Goal: Communication & Community: Share content

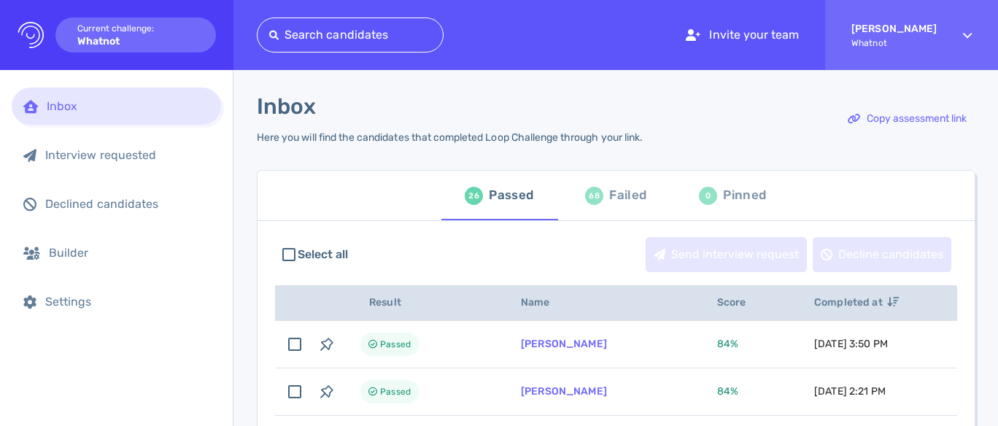
click at [610, 190] on div "Failed" at bounding box center [627, 196] width 37 height 22
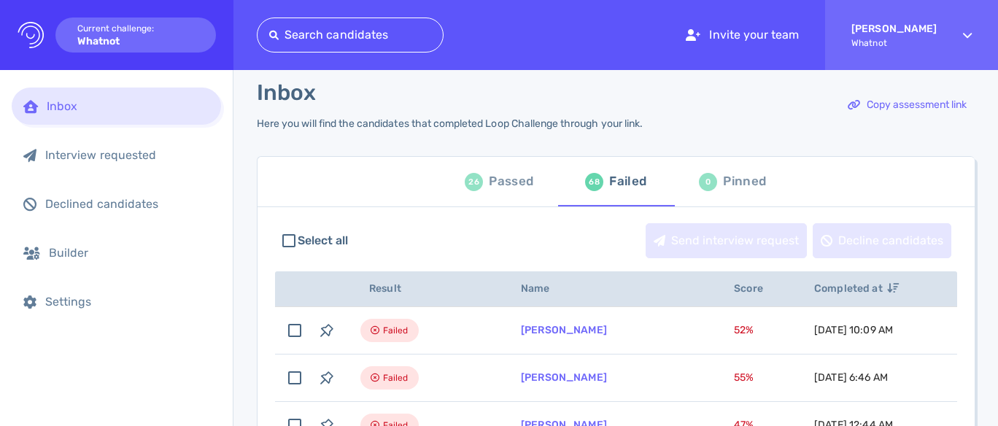
scroll to position [3, 0]
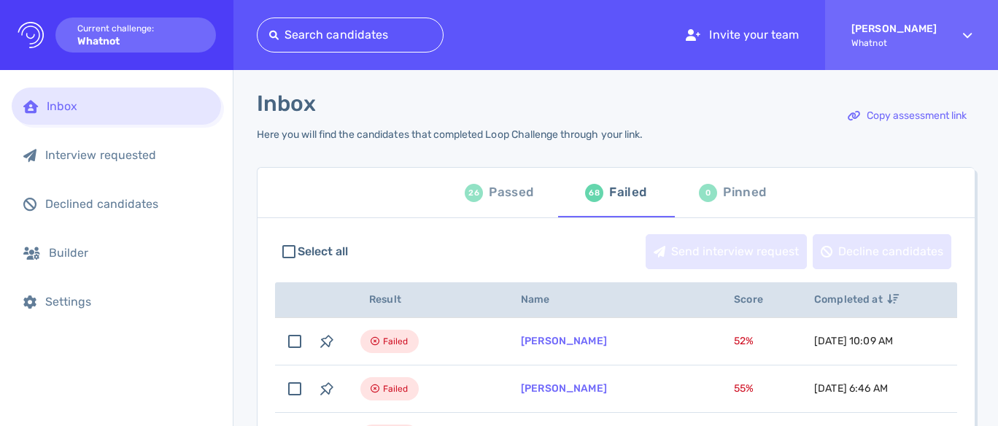
click at [511, 196] on div "Passed" at bounding box center [511, 193] width 45 height 22
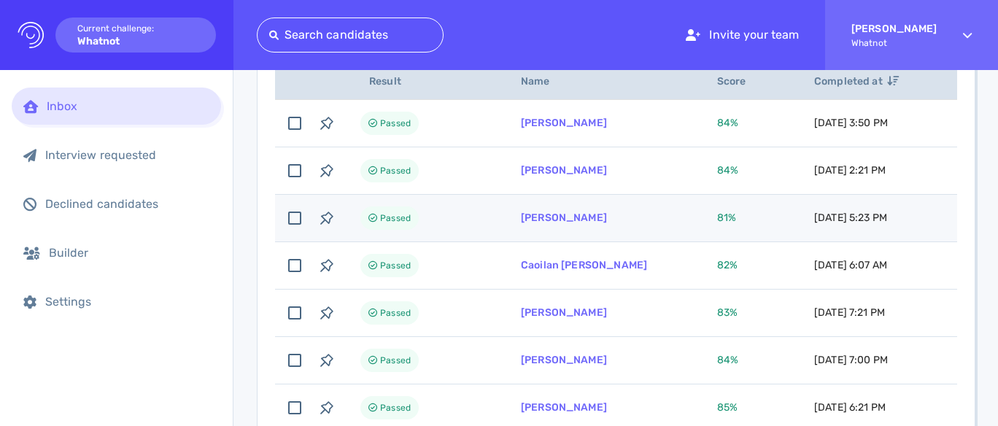
scroll to position [298, 0]
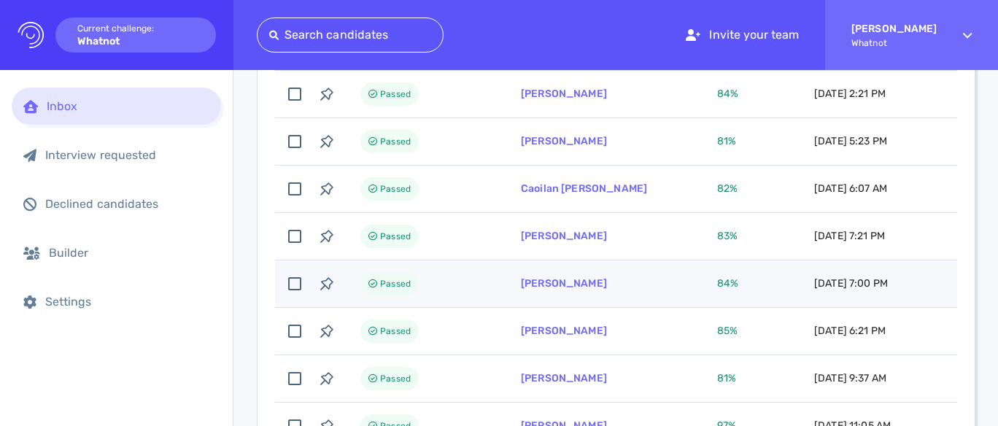
click at [588, 277] on td "[PERSON_NAME]" at bounding box center [601, 283] width 196 height 47
checkbox input "true"
click at [588, 282] on link "Alex Seyfnarimani" at bounding box center [564, 283] width 86 height 12
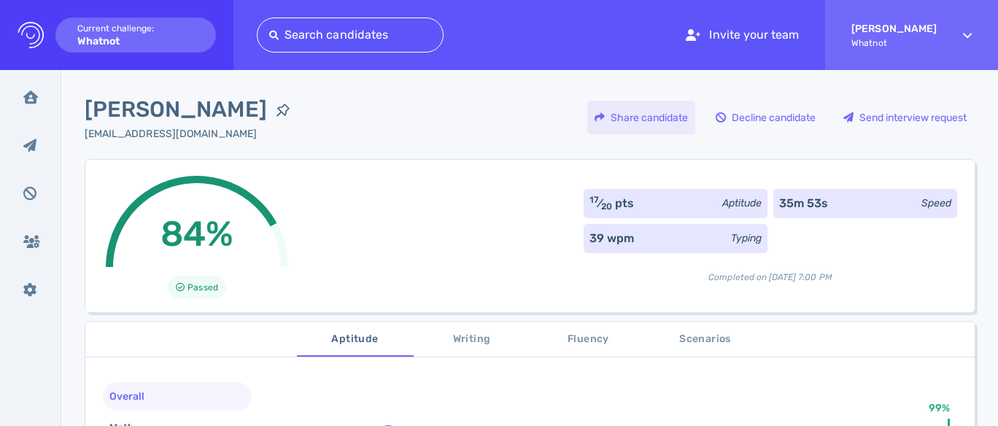
scroll to position [4, 0]
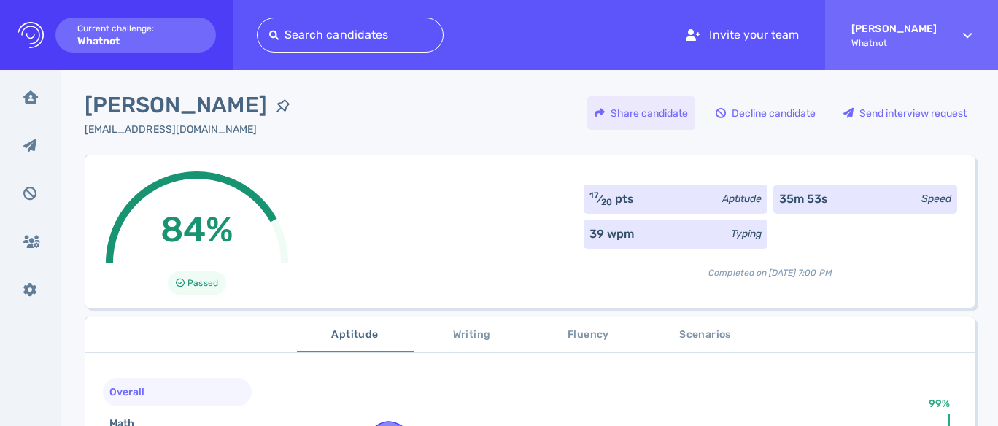
click at [673, 123] on div "Share candidate" at bounding box center [641, 113] width 108 height 34
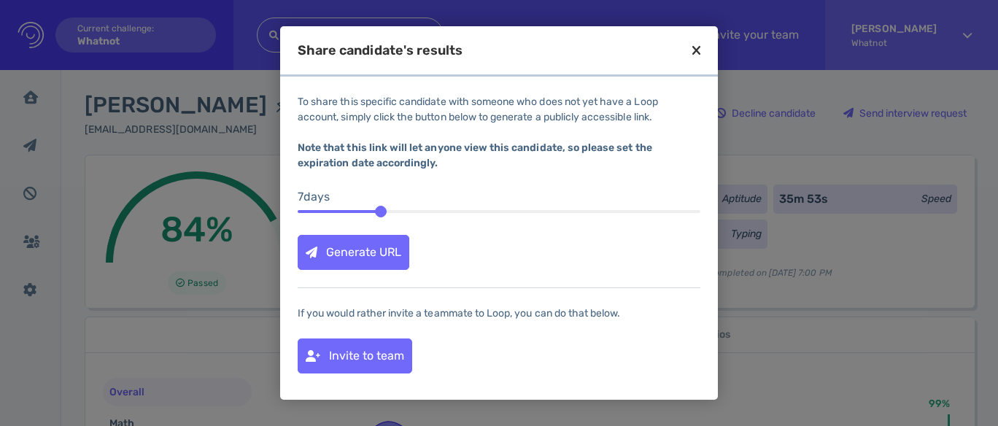
scroll to position [0, 0]
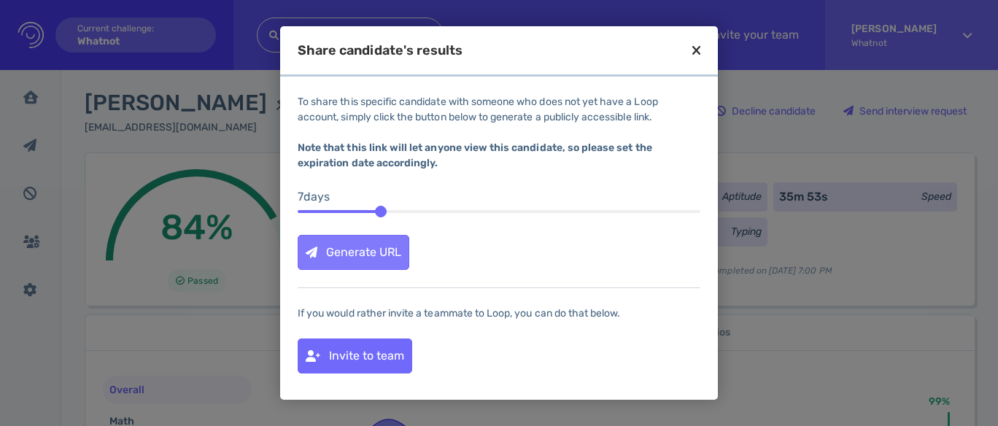
click at [356, 261] on div "Generate URL" at bounding box center [353, 253] width 110 height 34
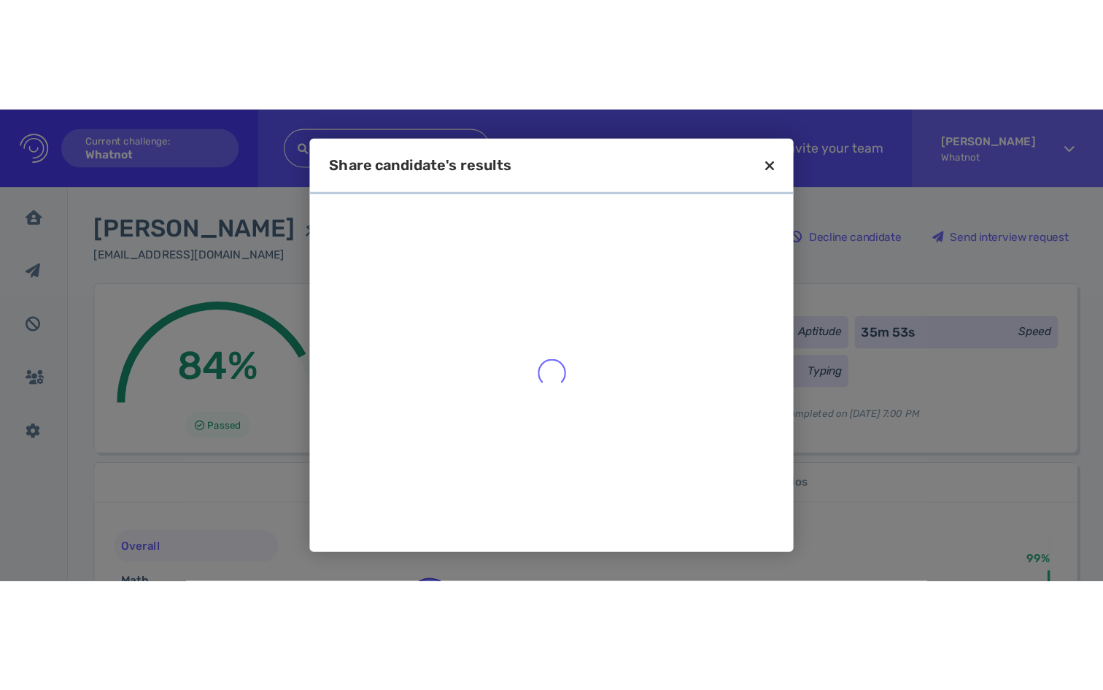
scroll to position [1, 0]
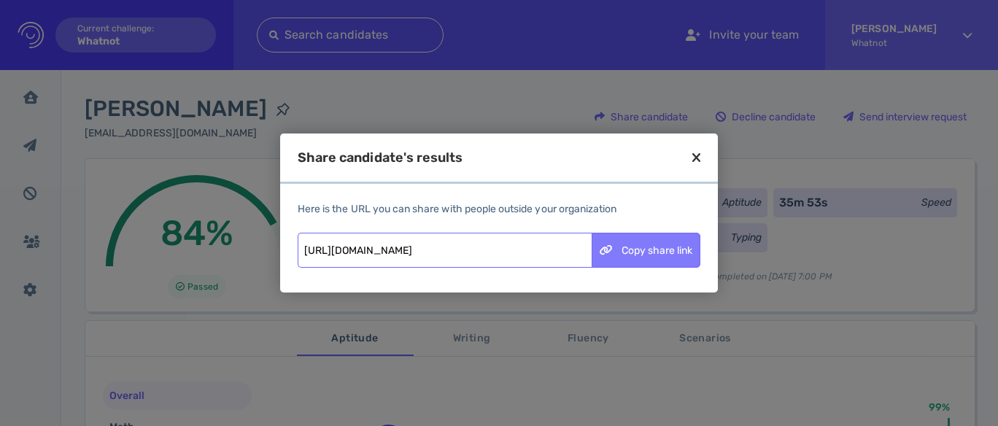
click at [617, 247] on div "Copy share link" at bounding box center [646, 250] width 107 height 34
click at [655, 252] on div "Copy share link" at bounding box center [646, 250] width 107 height 34
click at [699, 155] on icon at bounding box center [696, 157] width 8 height 13
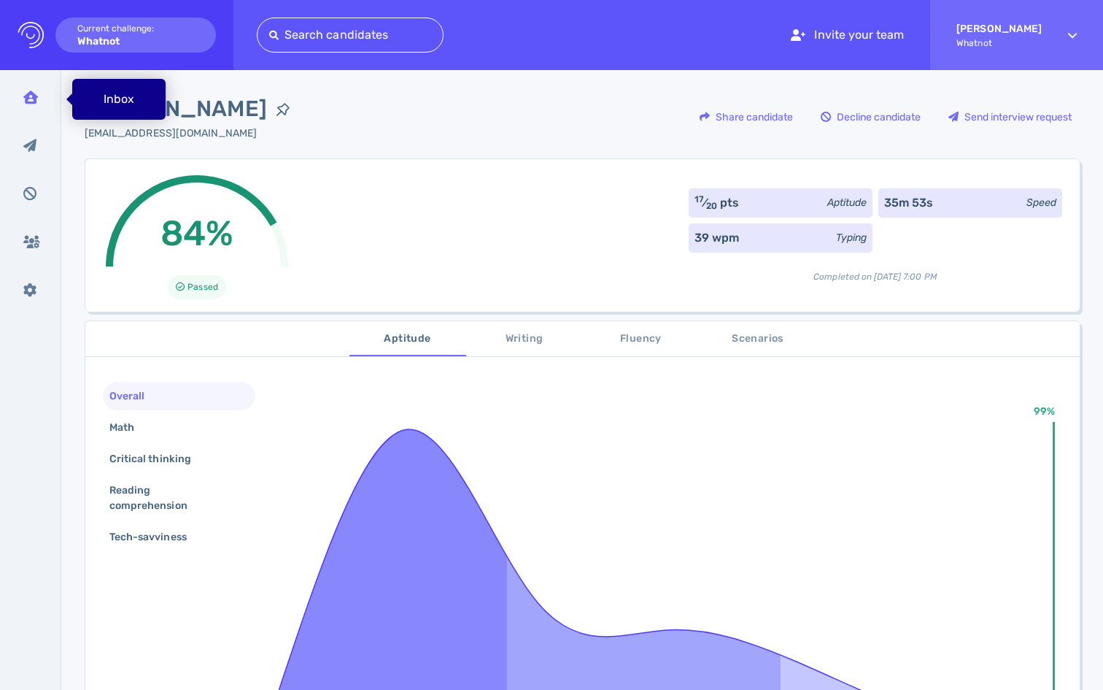
click at [37, 106] on div "Inbox" at bounding box center [31, 97] width 38 height 36
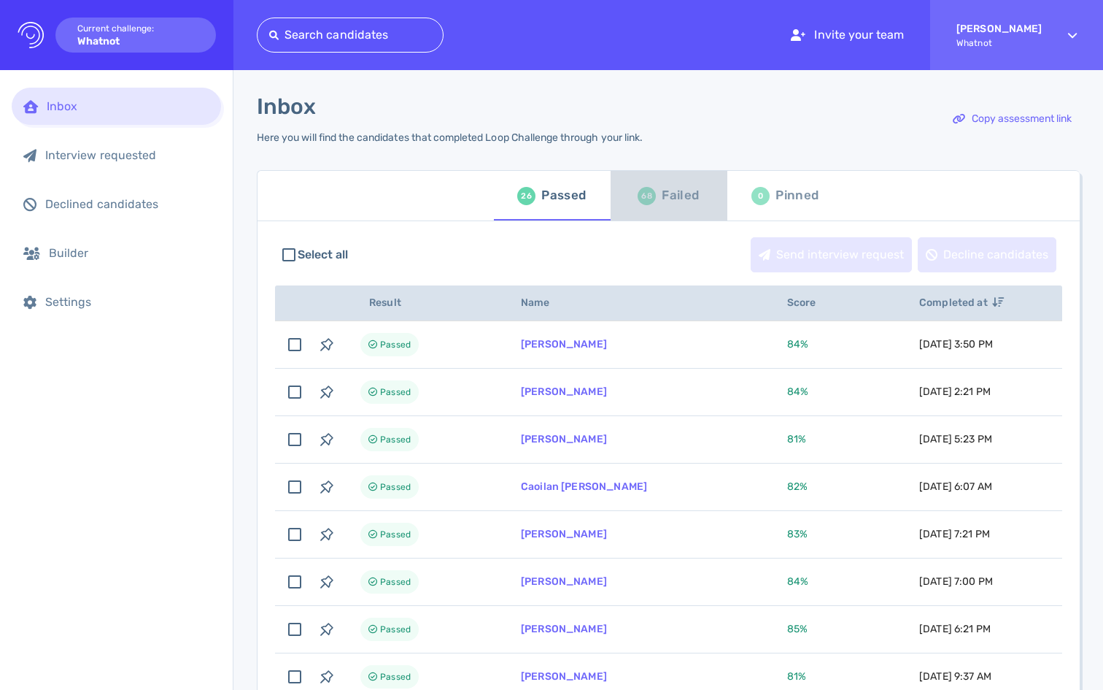
click at [669, 204] on div "Failed" at bounding box center [680, 196] width 37 height 22
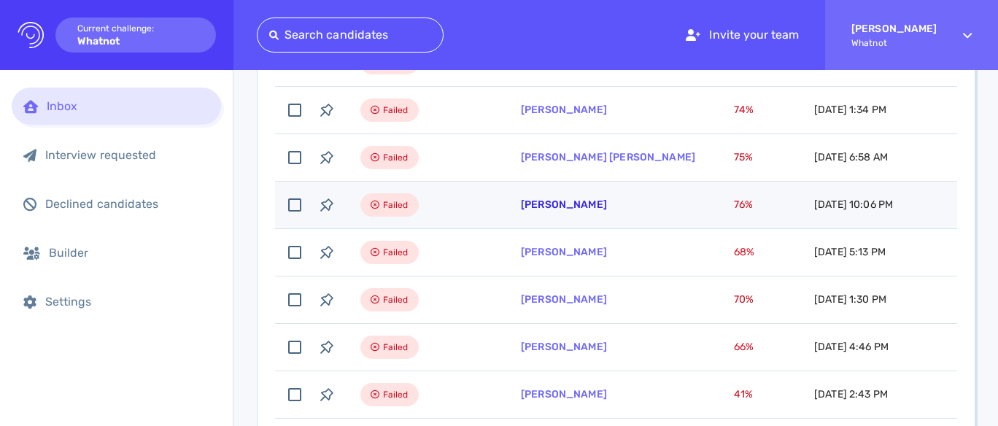
scroll to position [425, 0]
click at [568, 206] on link "Cameron Bryan" at bounding box center [564, 203] width 86 height 12
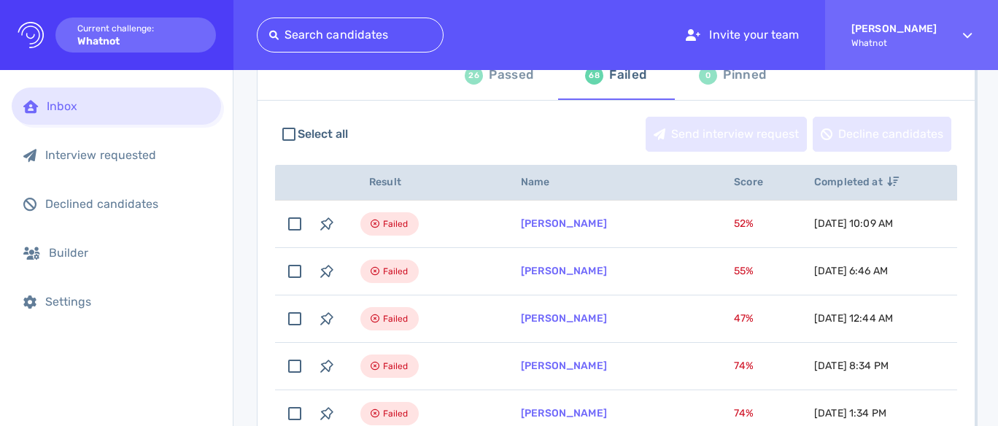
scroll to position [177, 0]
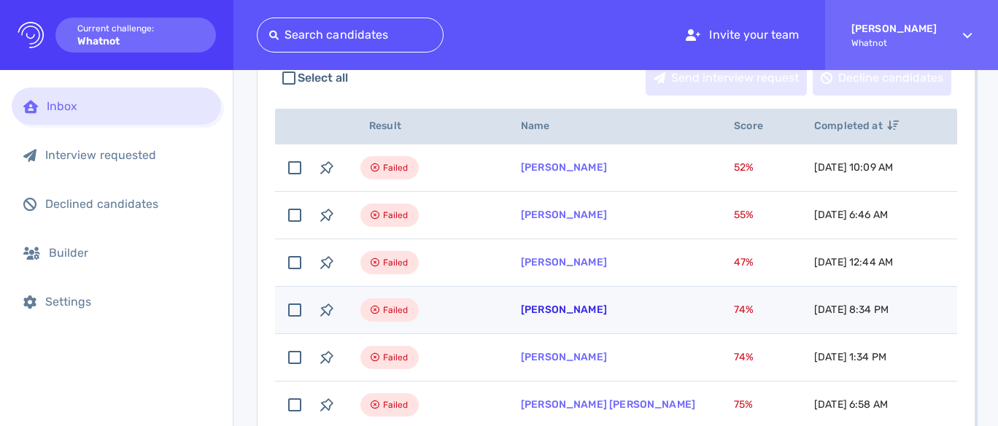
click at [588, 309] on link "Massimo Offreda" at bounding box center [564, 310] width 86 height 12
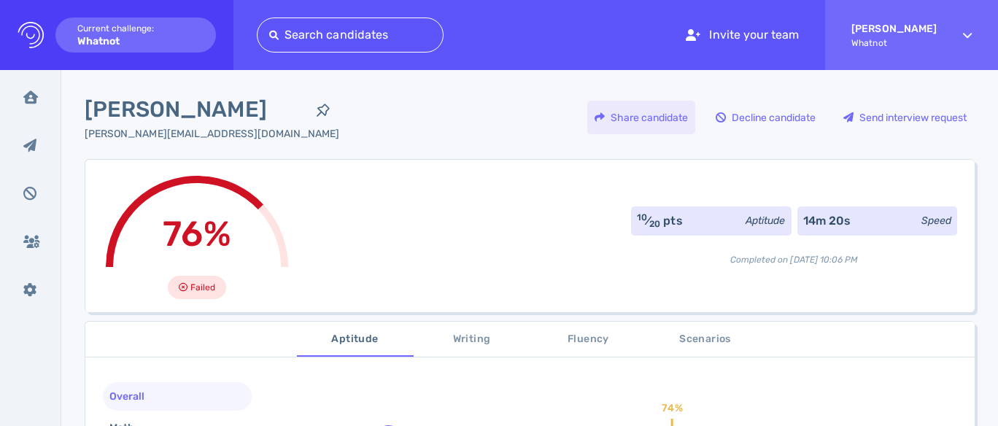
click at [664, 117] on div "Share candidate" at bounding box center [641, 118] width 108 height 34
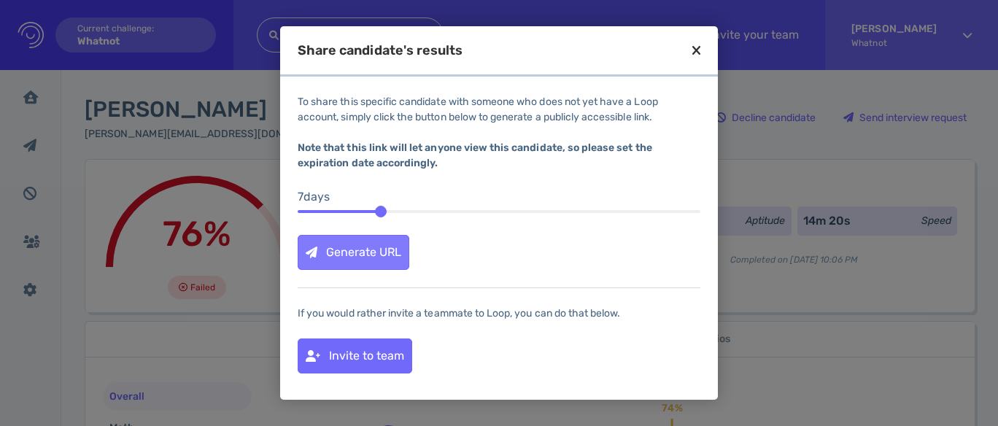
click at [387, 250] on div "Generate URL" at bounding box center [353, 253] width 110 height 34
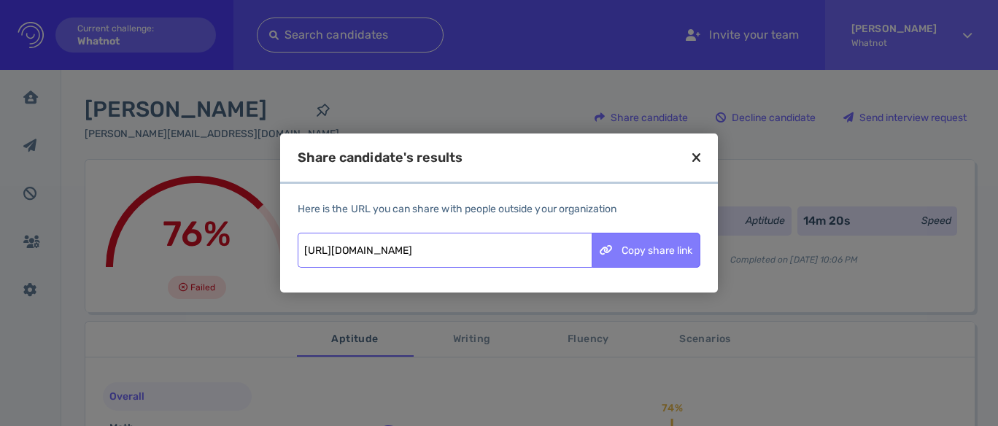
click at [630, 247] on div "Copy share link" at bounding box center [646, 250] width 107 height 34
